Goal: Navigation & Orientation: Locate item on page

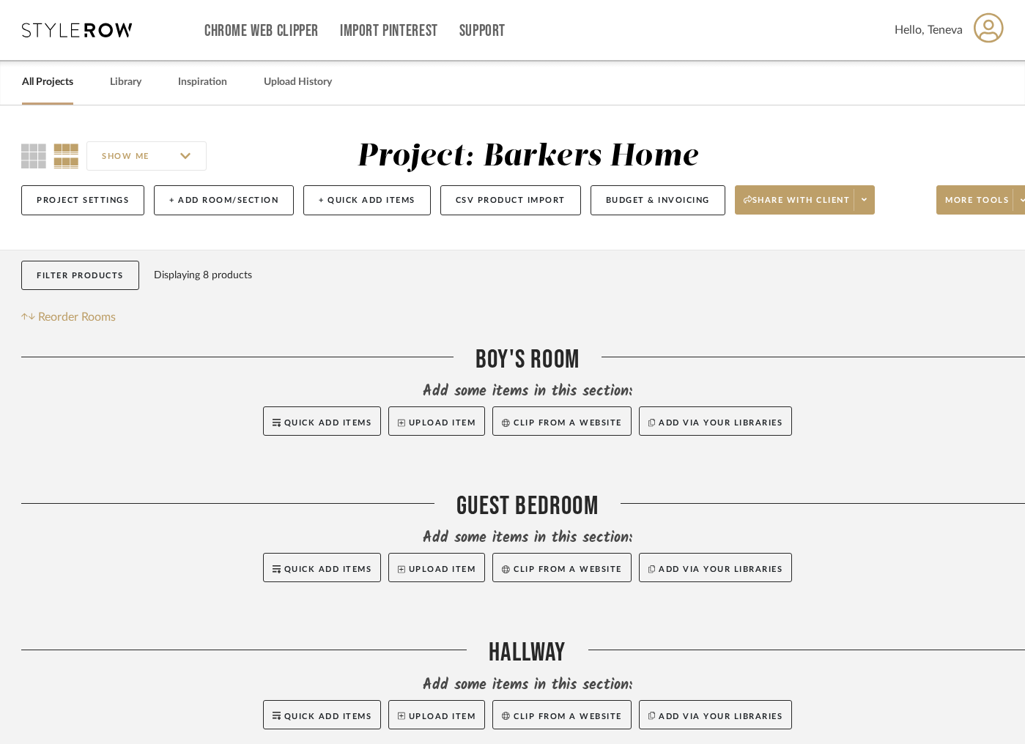
click at [890, 444] on div at bounding box center [527, 454] width 1012 height 37
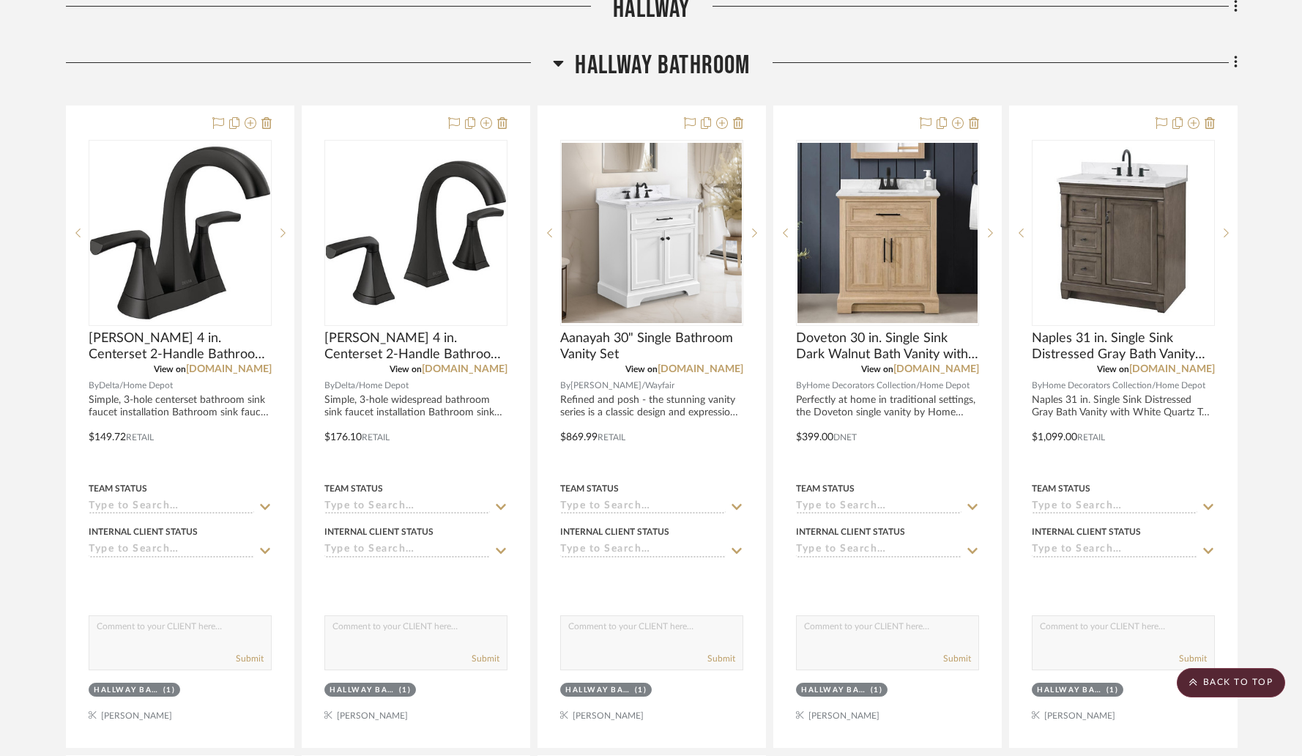
scroll to position [732, 0]
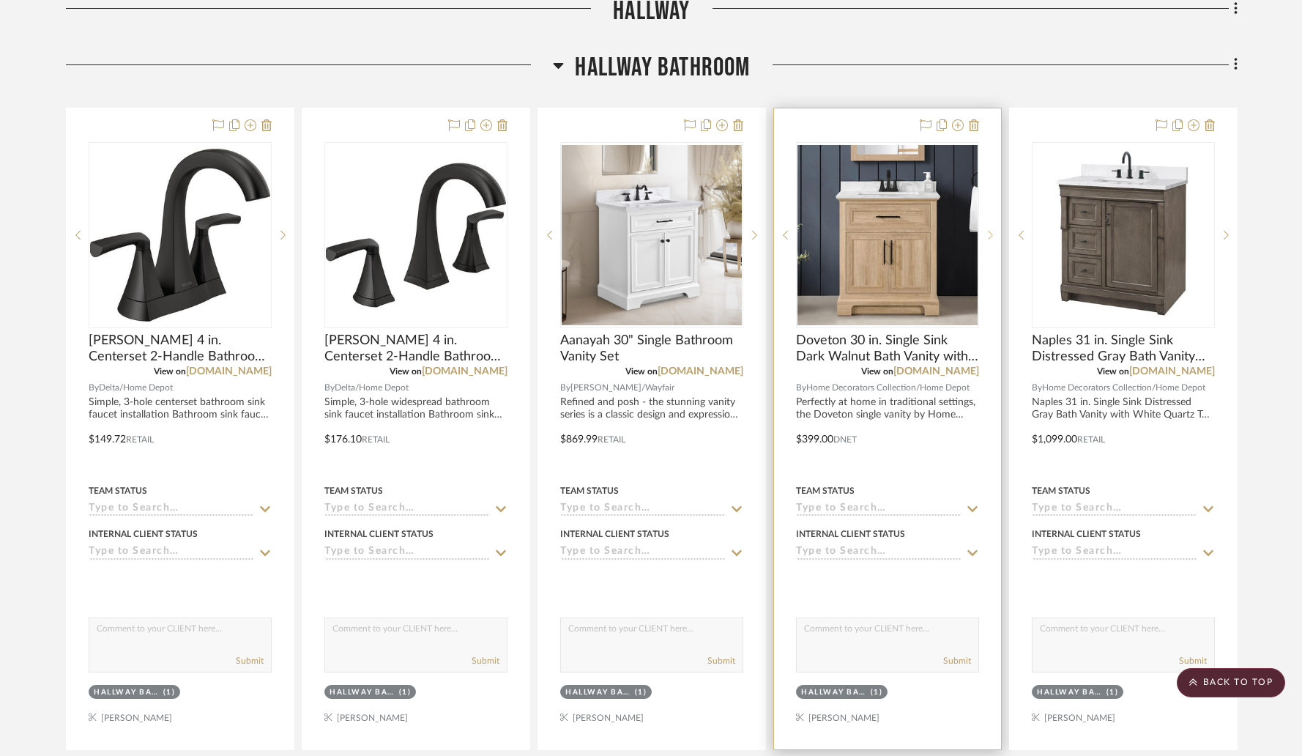
click at [988, 231] on icon at bounding box center [990, 235] width 5 height 10
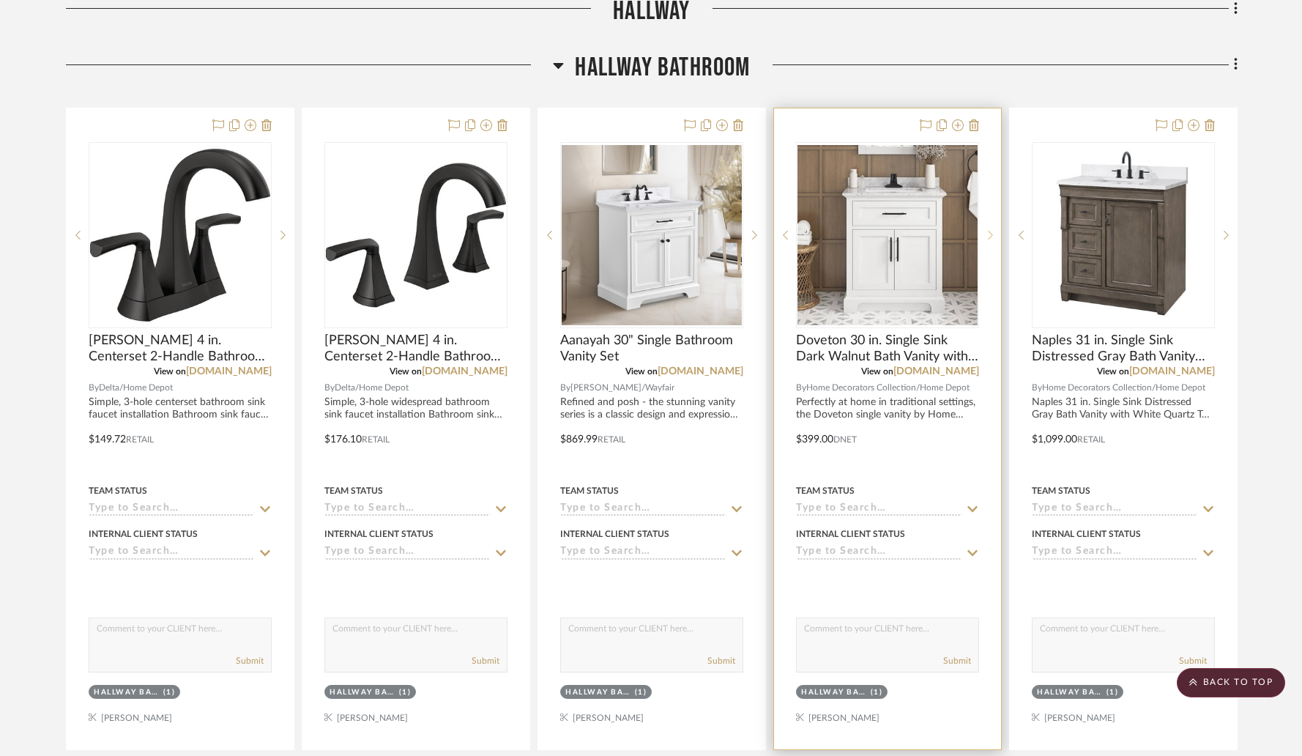
click at [988, 231] on icon at bounding box center [990, 235] width 5 height 10
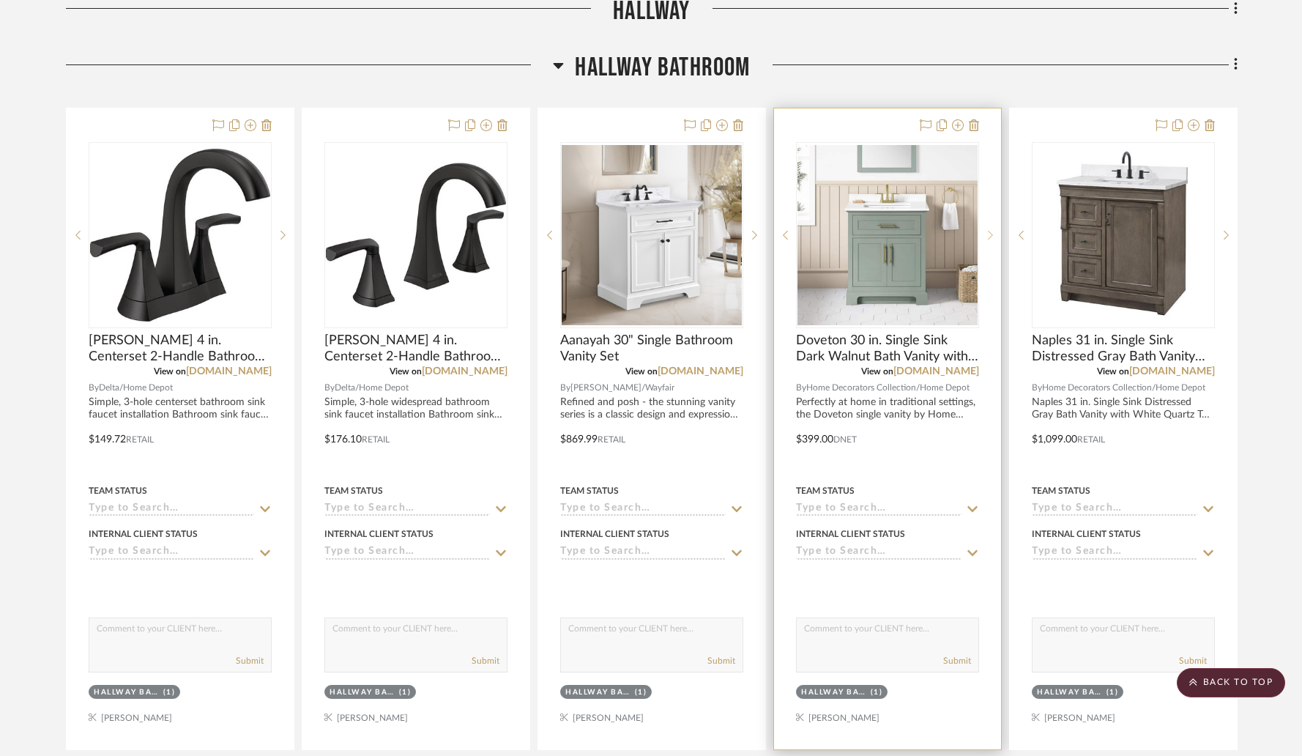
click at [988, 231] on icon at bounding box center [990, 235] width 5 height 10
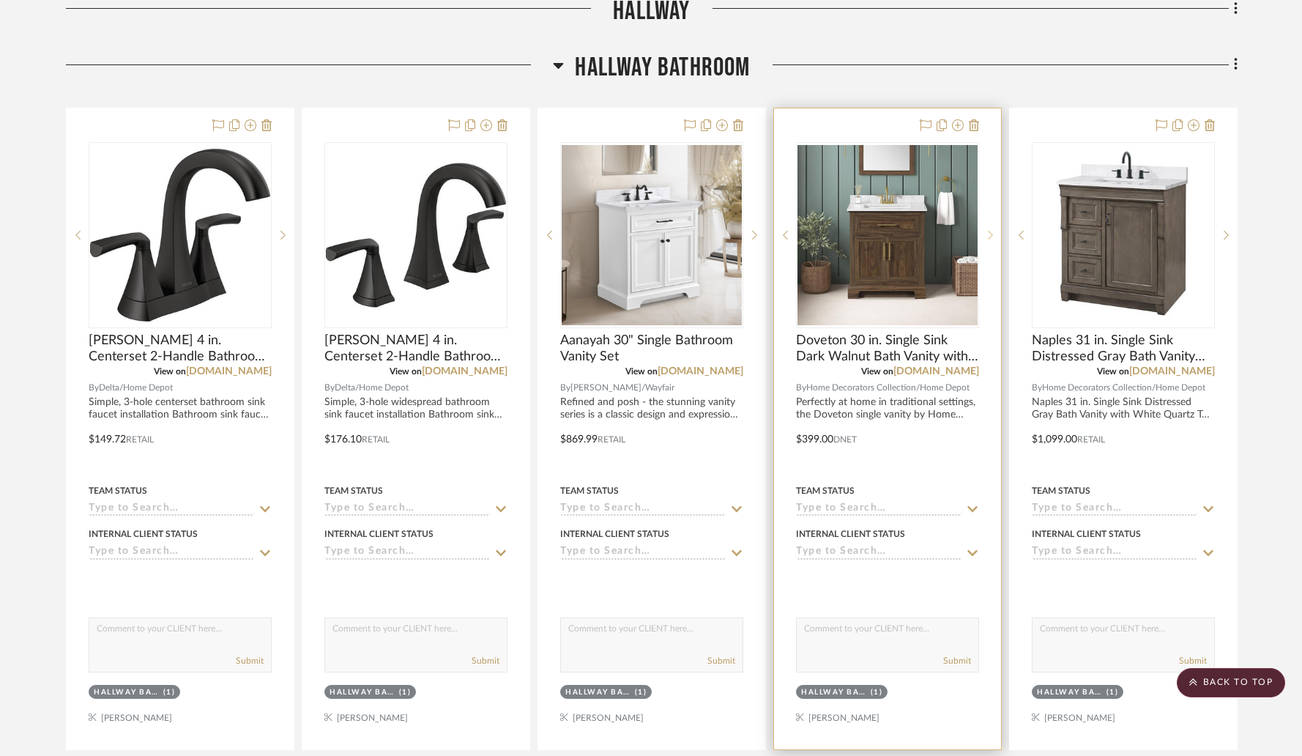
click at [988, 231] on icon at bounding box center [990, 235] width 5 height 10
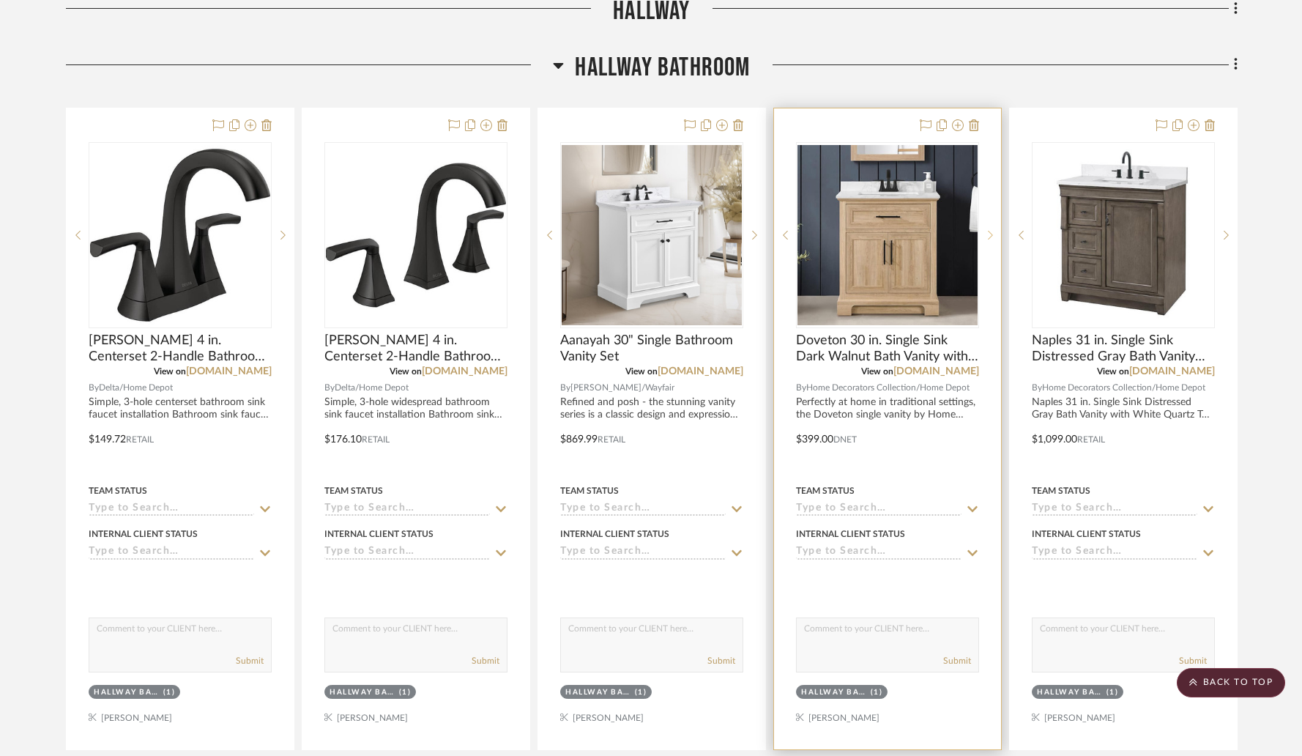
click at [989, 237] on icon at bounding box center [990, 235] width 5 height 10
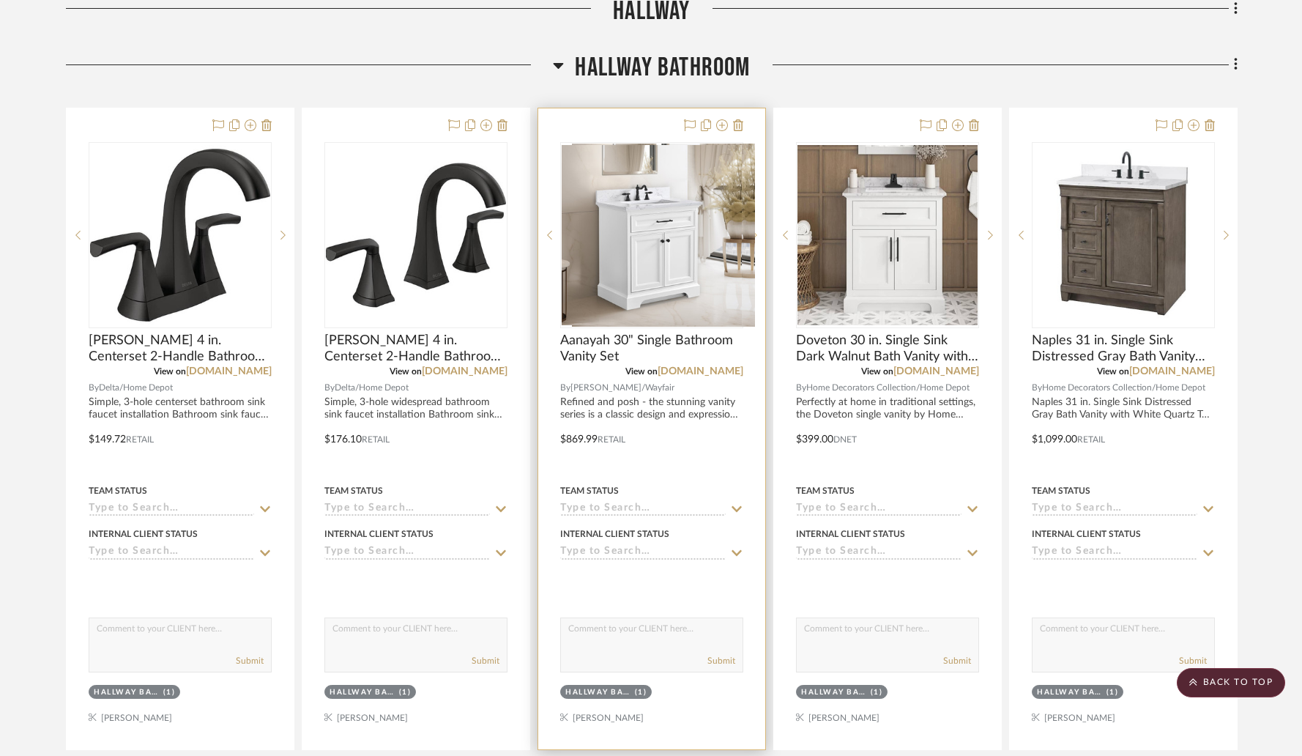
click at [757, 237] on sr-next-btn at bounding box center [754, 235] width 22 height 10
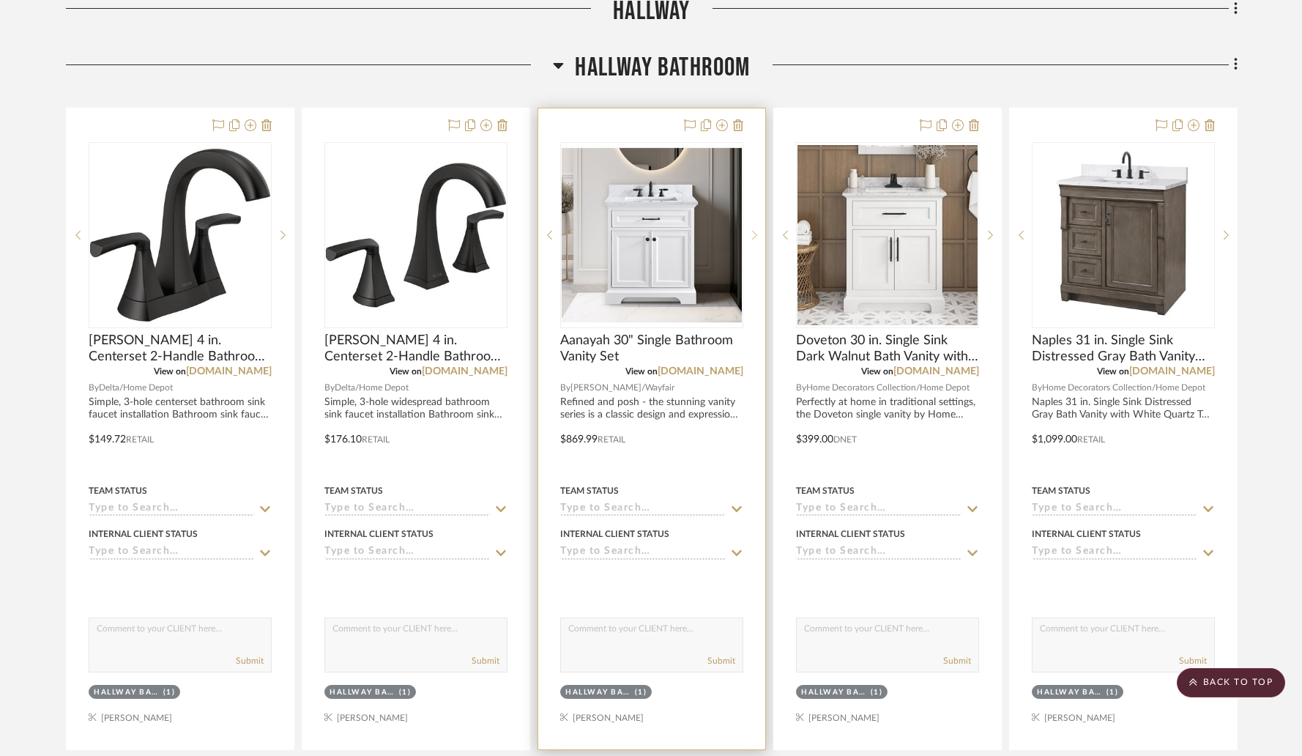
click at [757, 237] on sr-next-btn at bounding box center [754, 235] width 22 height 10
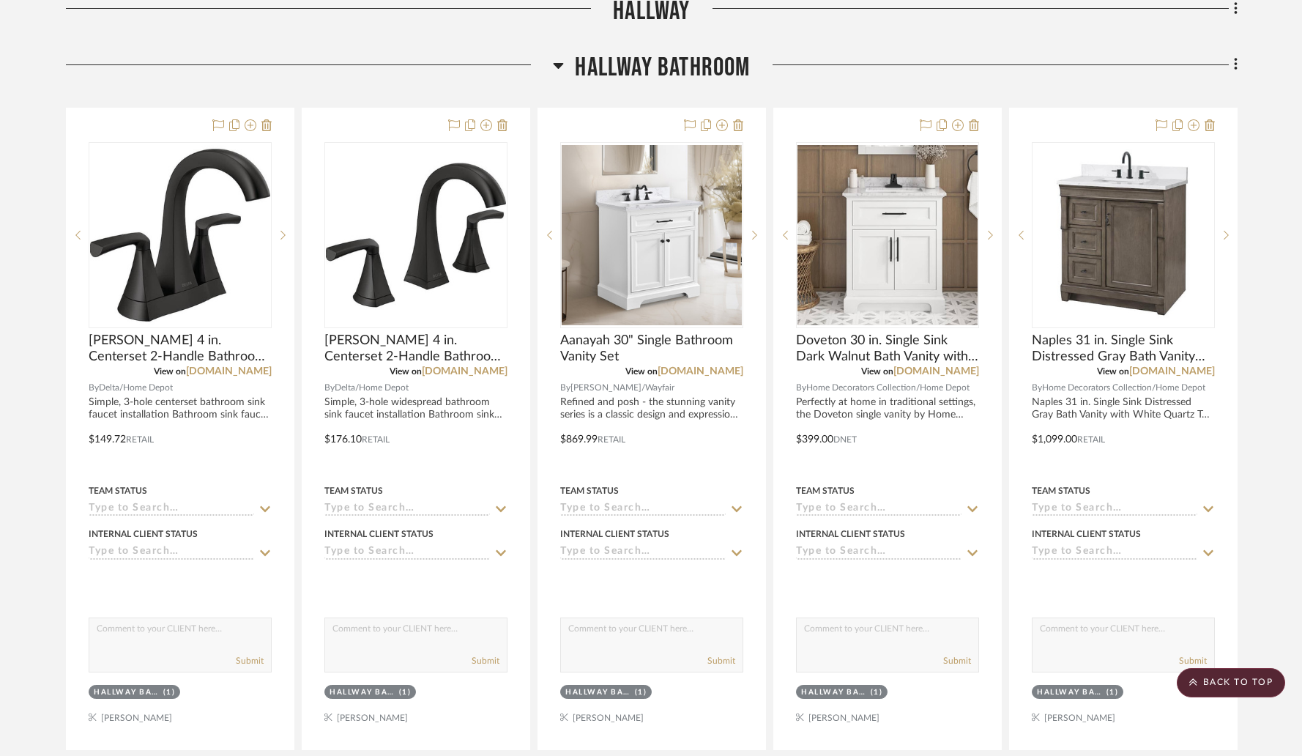
click at [1024, 160] on project-details-page "SHOW ME Project: Barkers Home Project Settings + Add Room/Section + Quick Add I…" at bounding box center [651, 576] width 1302 height 2407
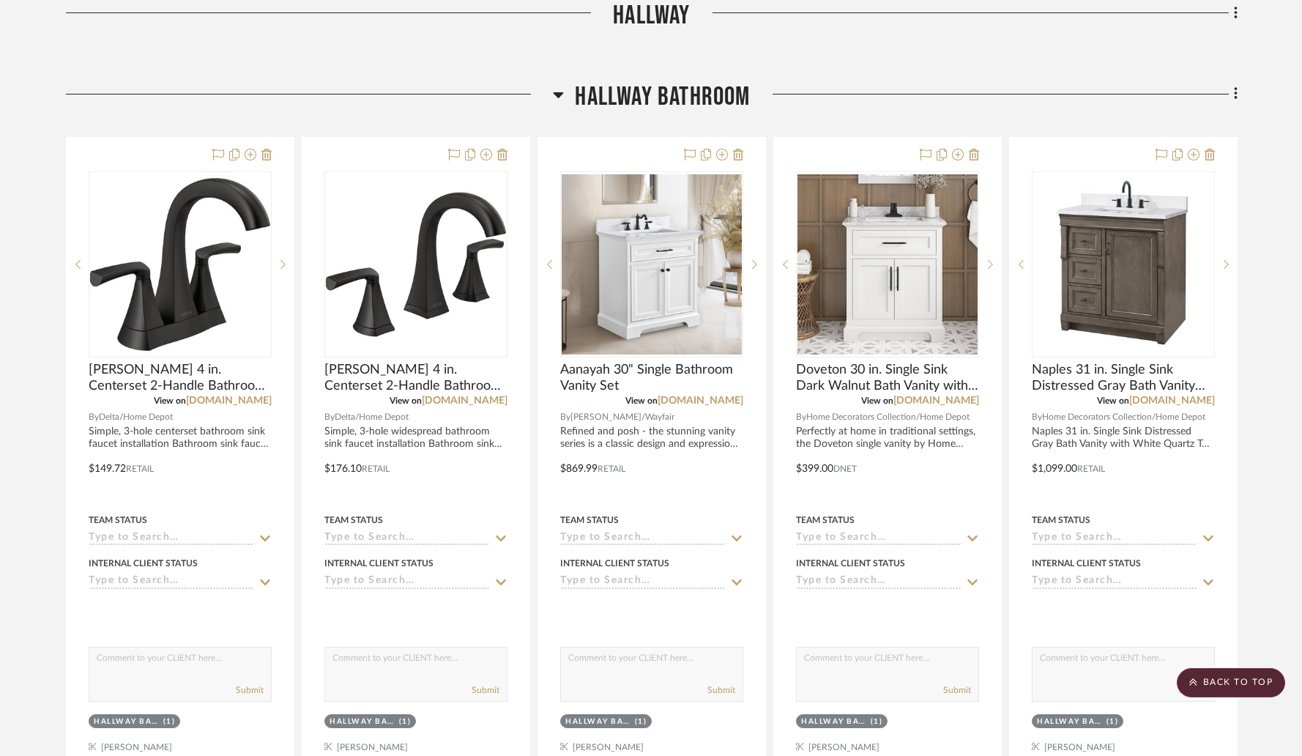
scroll to position [674, 0]
